Goal: Task Accomplishment & Management: Complete application form

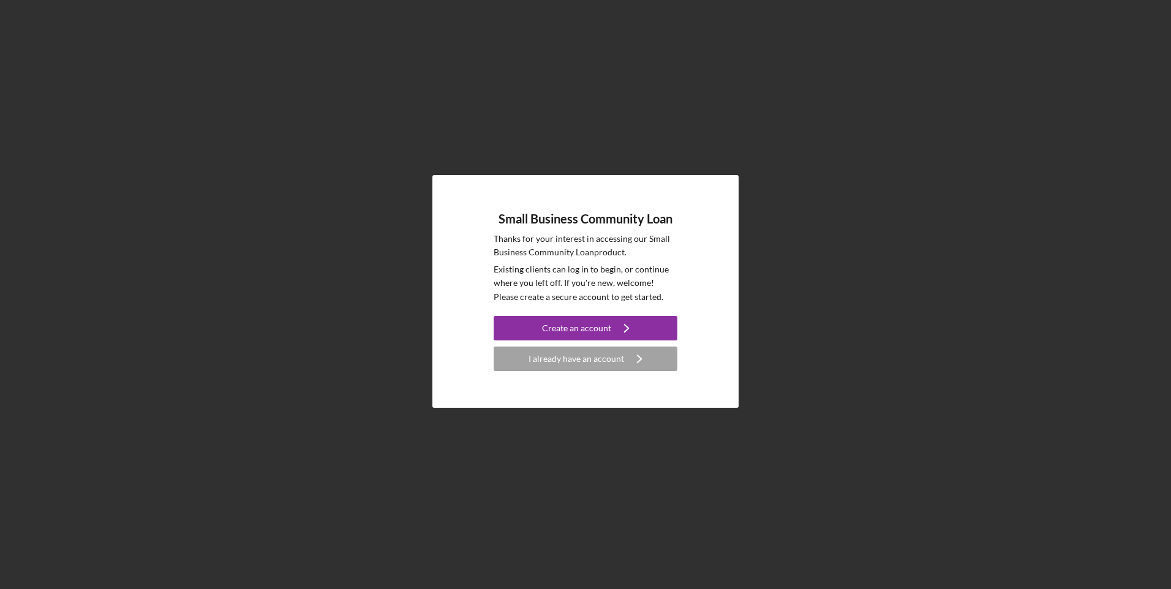
click at [607, 367] on div "I already have an account" at bounding box center [576, 359] width 96 height 24
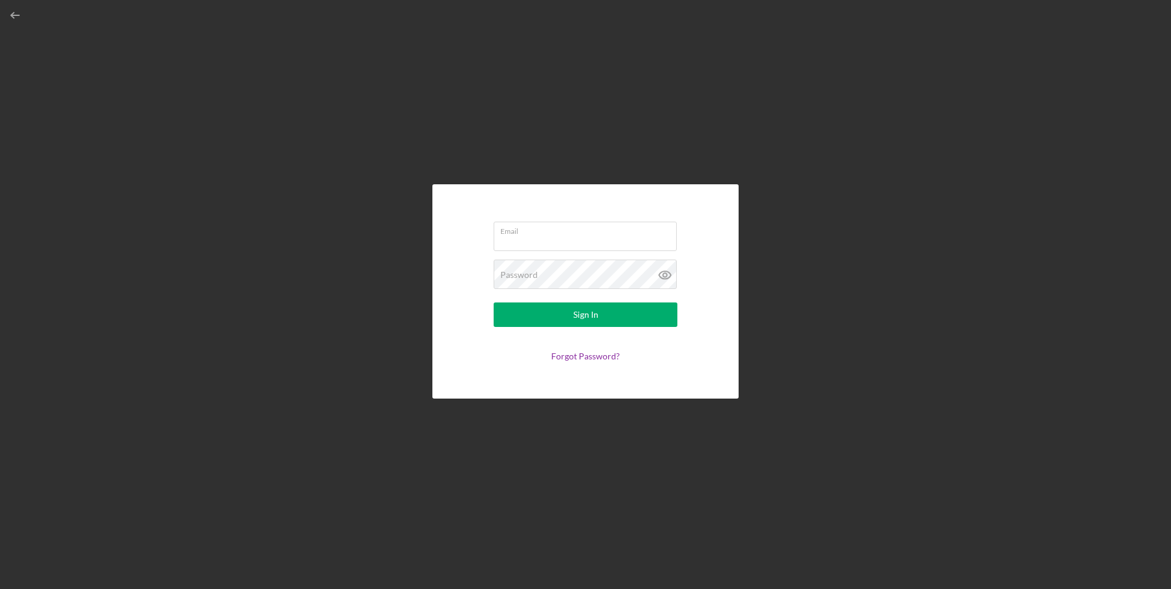
type input "[EMAIL_ADDRESS][DOMAIN_NAME]"
click at [578, 324] on div "Sign In" at bounding box center [585, 314] width 25 height 24
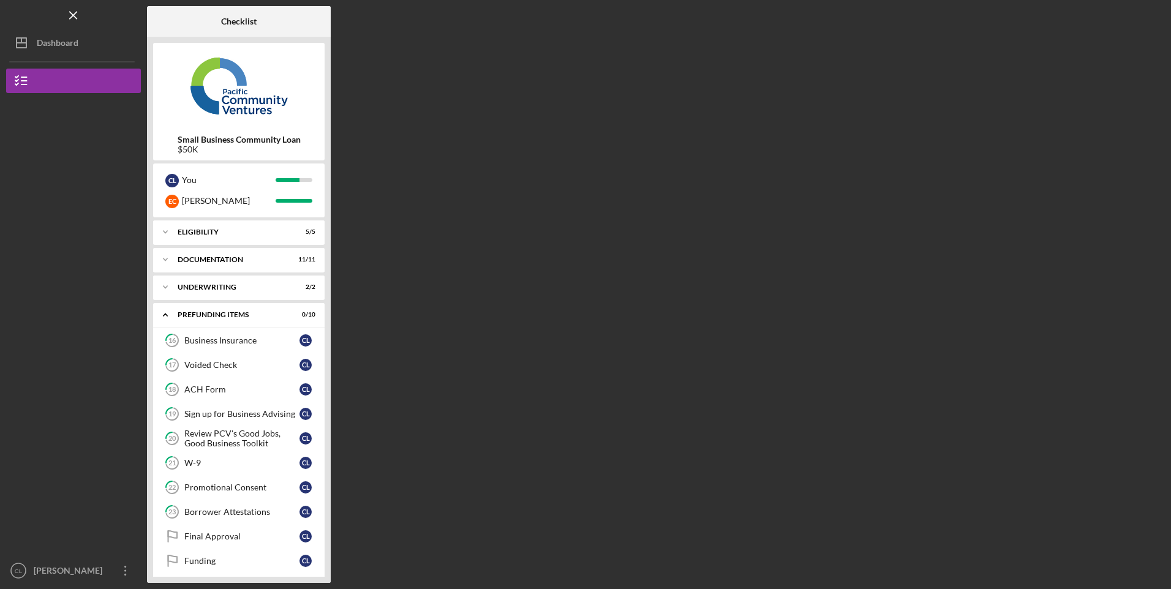
scroll to position [9, 0]
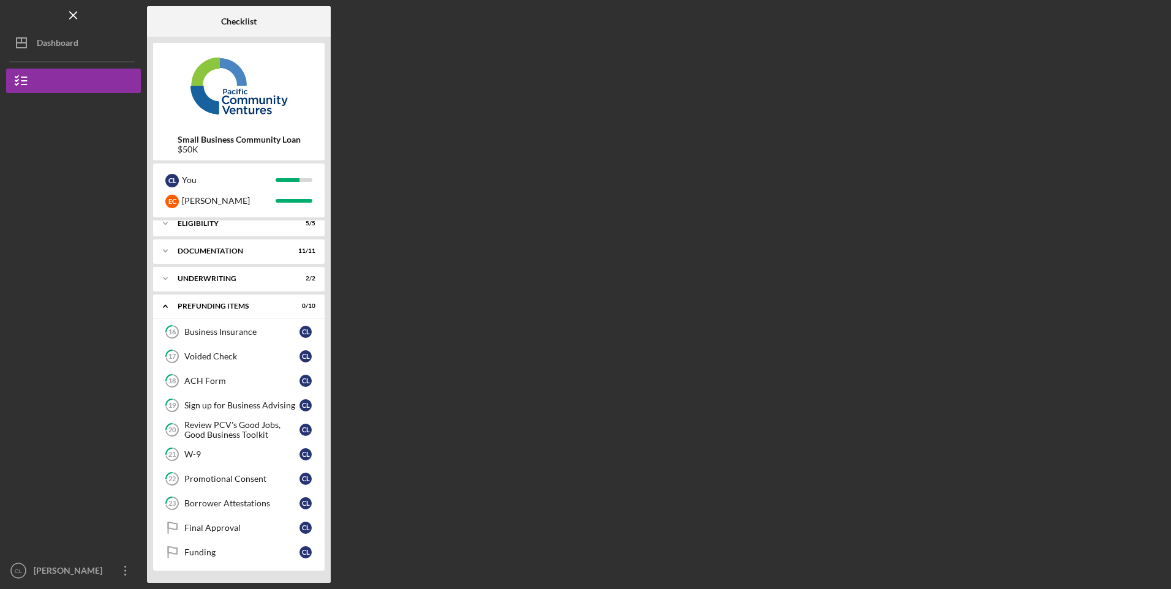
click at [216, 527] on div "Final Approval" at bounding box center [241, 528] width 115 height 10
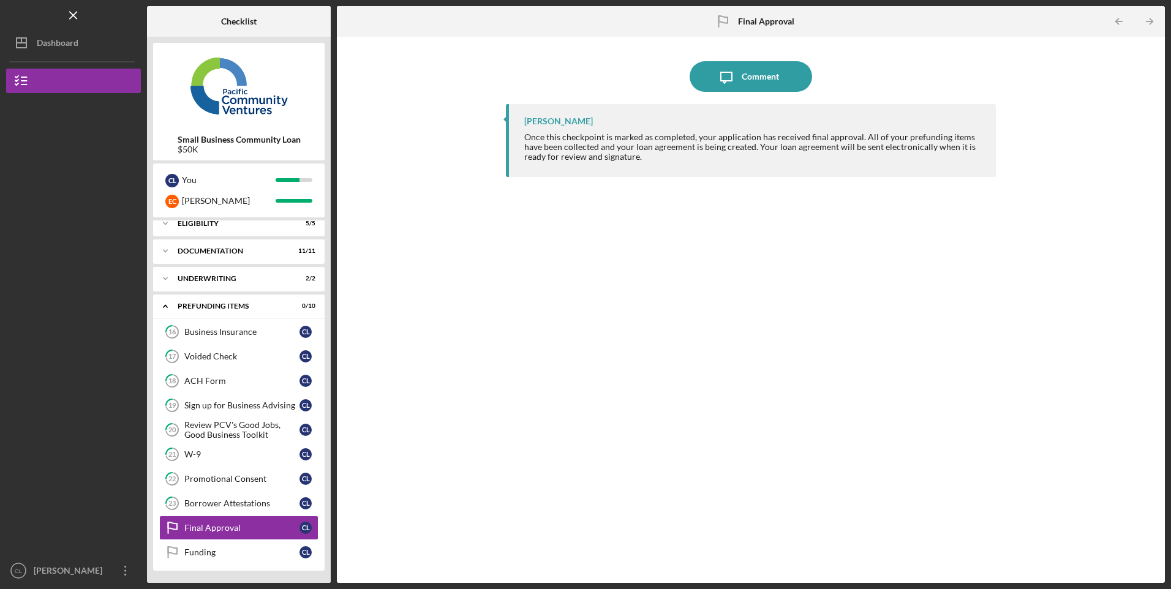
click at [215, 544] on link "Funding Funding C L" at bounding box center [238, 552] width 159 height 24
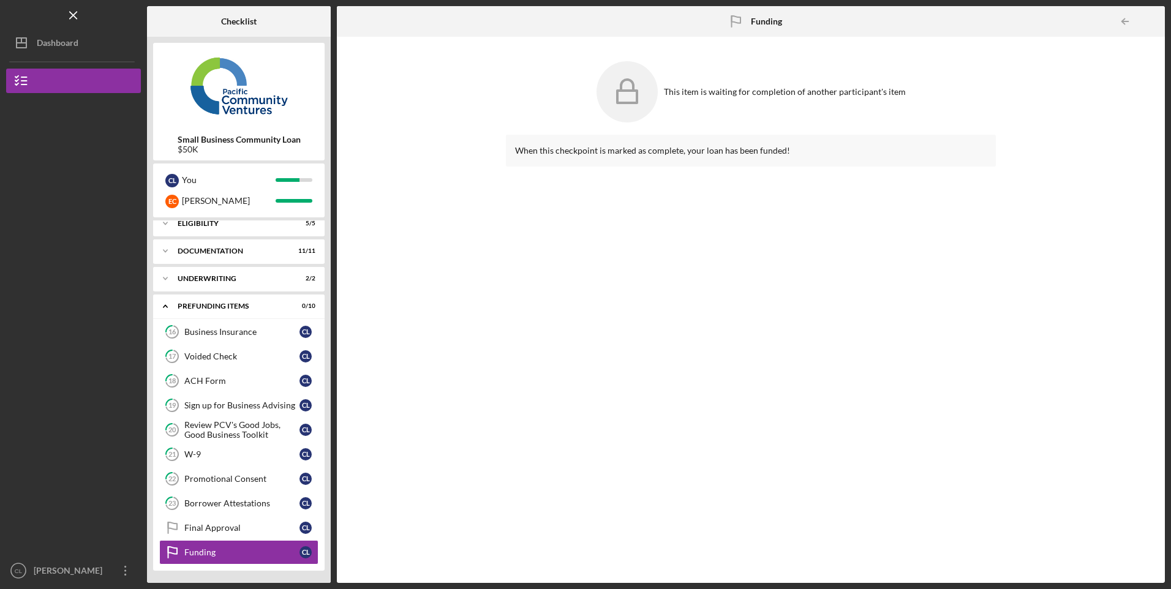
click at [32, 566] on div "[PERSON_NAME]" at bounding box center [71, 572] width 80 height 28
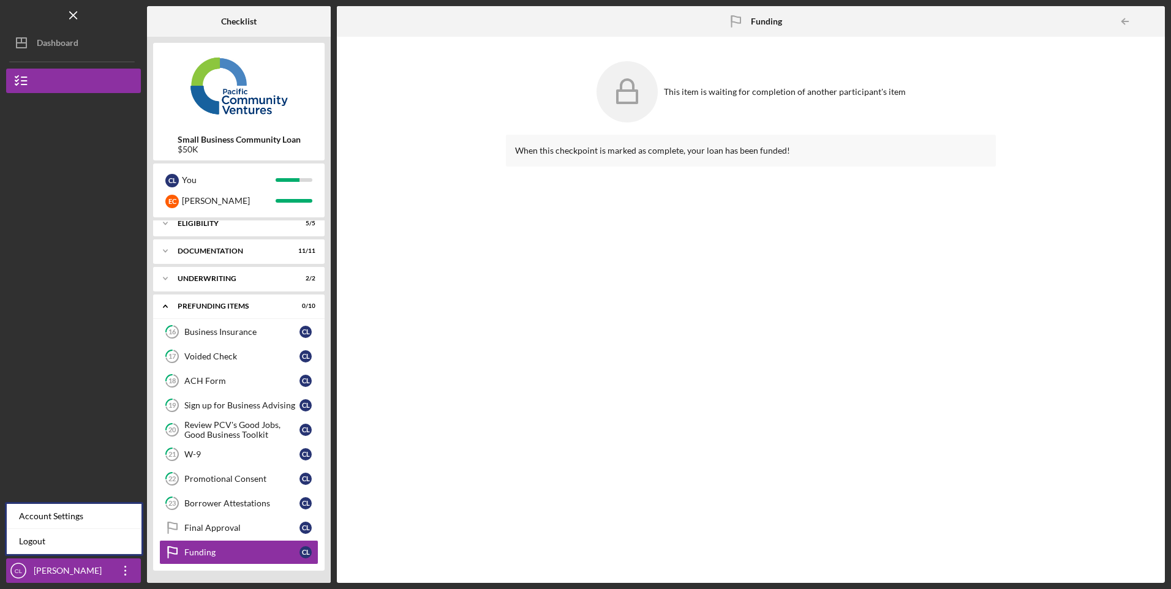
click at [34, 544] on link "Logout" at bounding box center [74, 541] width 135 height 25
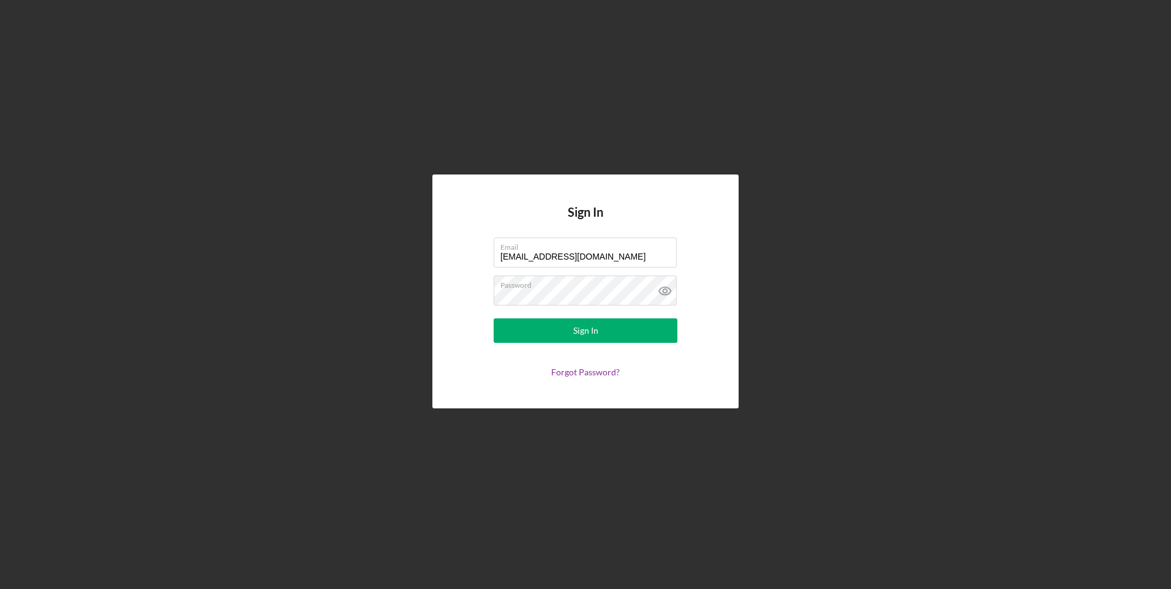
click at [577, 256] on input "[EMAIL_ADDRESS][DOMAIN_NAME]" at bounding box center [585, 252] width 183 height 29
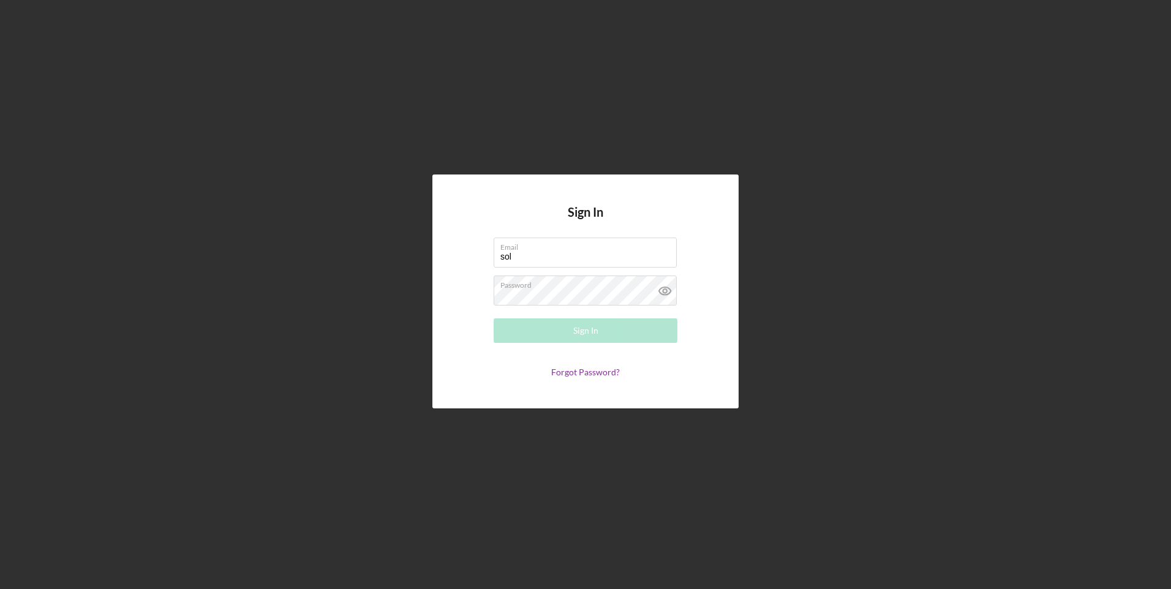
type input "[EMAIL_ADDRESS][DOMAIN_NAME]"
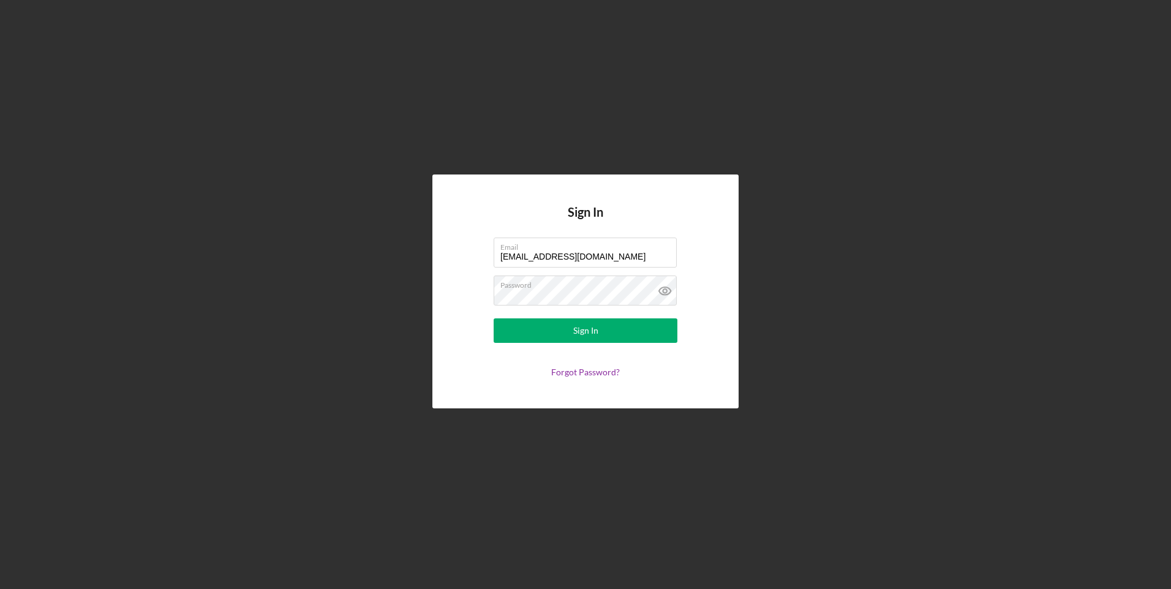
click at [591, 323] on div "Sign In" at bounding box center [585, 330] width 25 height 24
